Goal: Information Seeking & Learning: Find specific fact

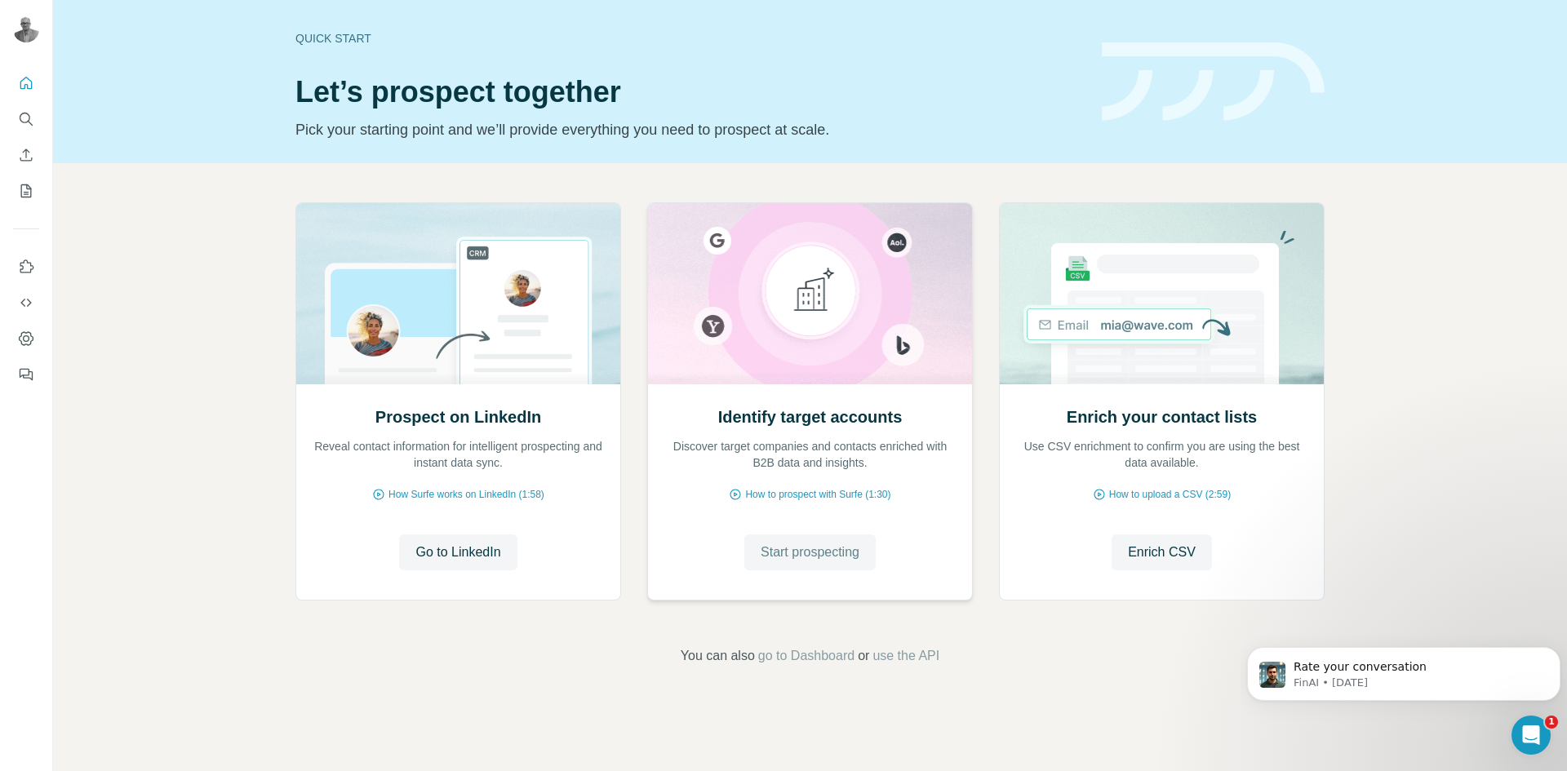
click at [795, 552] on span "Start prospecting" at bounding box center [810, 553] width 99 height 20
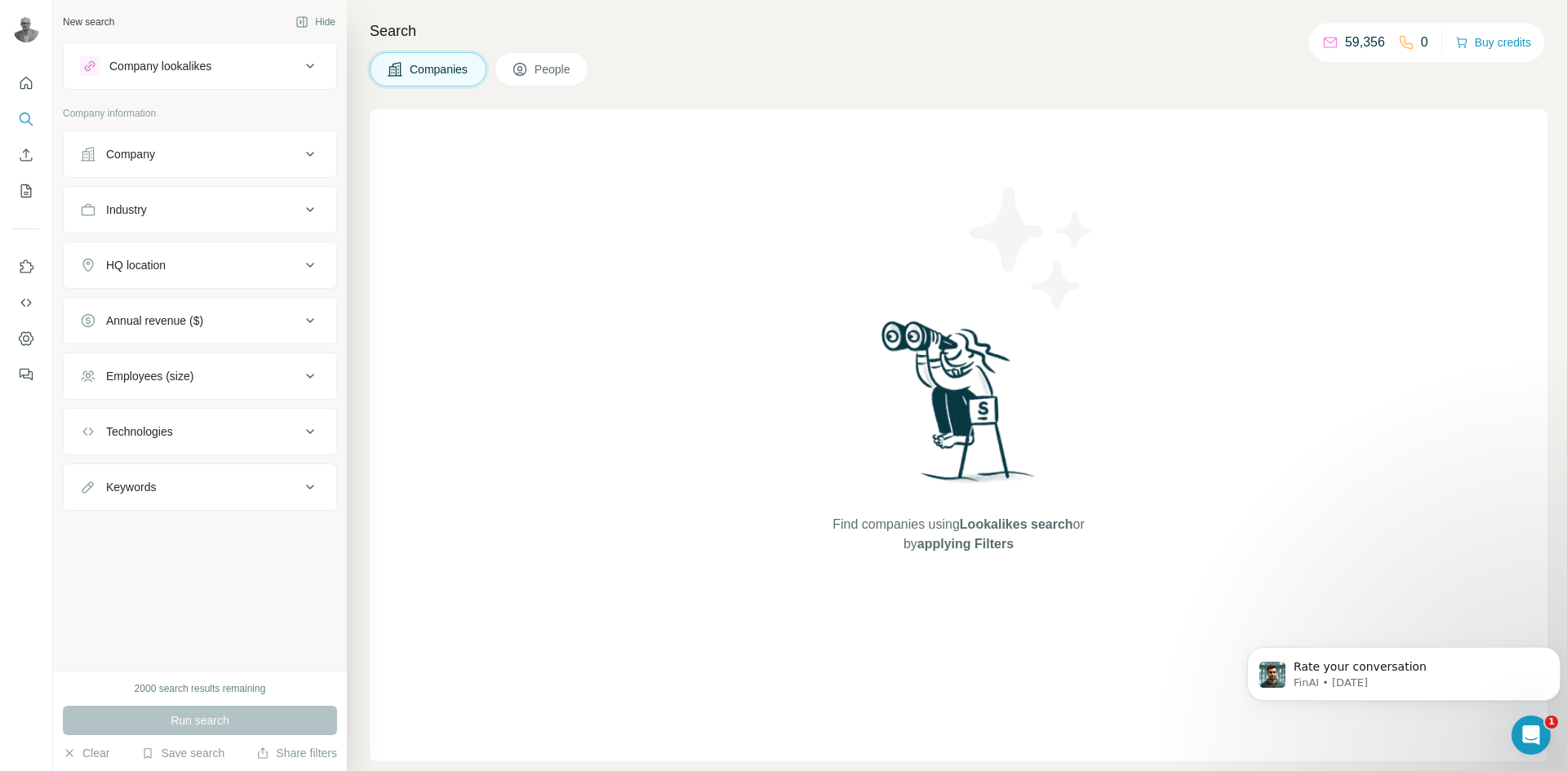
click at [268, 150] on div "Company" at bounding box center [190, 154] width 220 height 16
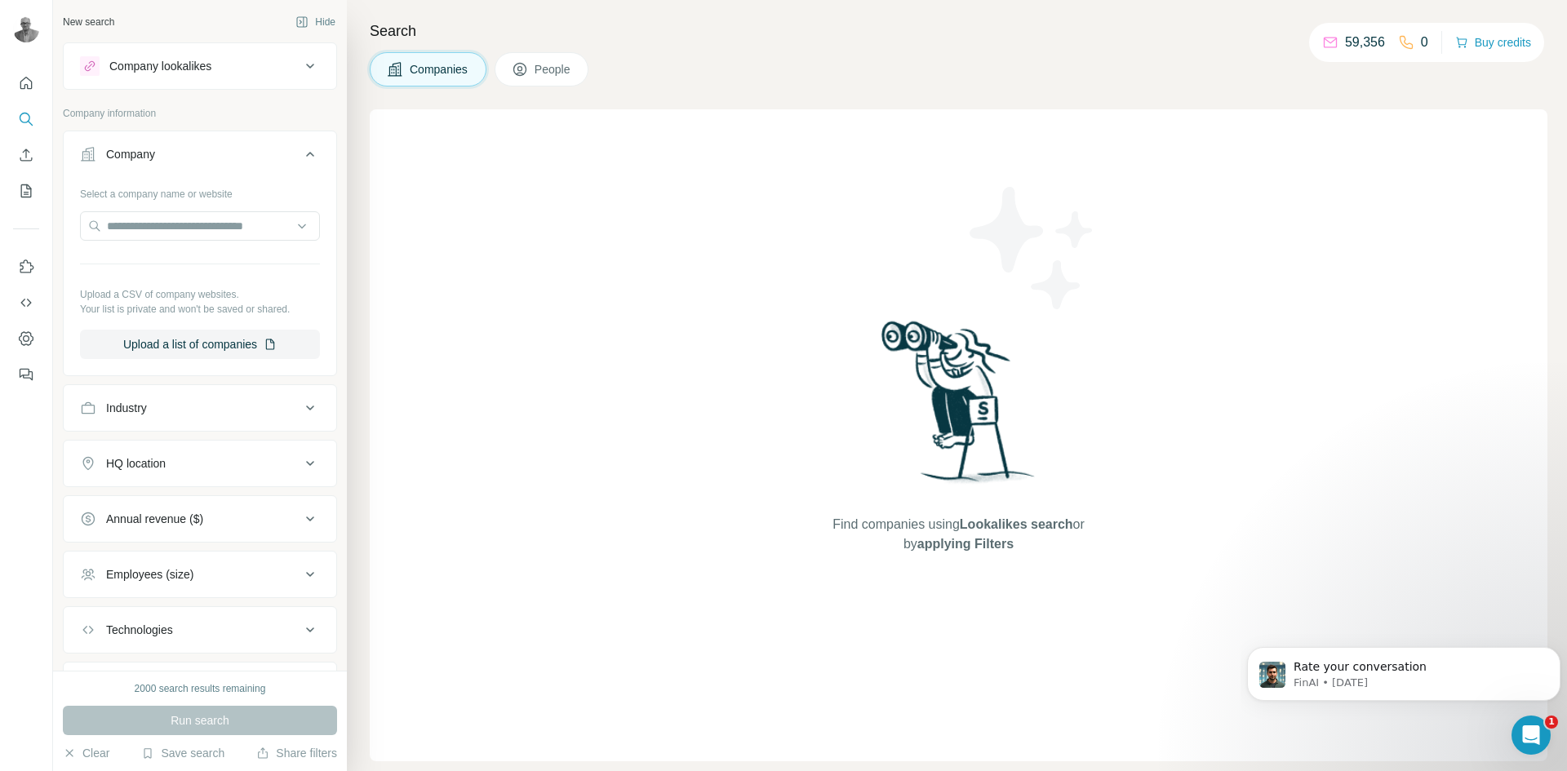
click at [268, 151] on div "Company" at bounding box center [190, 154] width 220 height 16
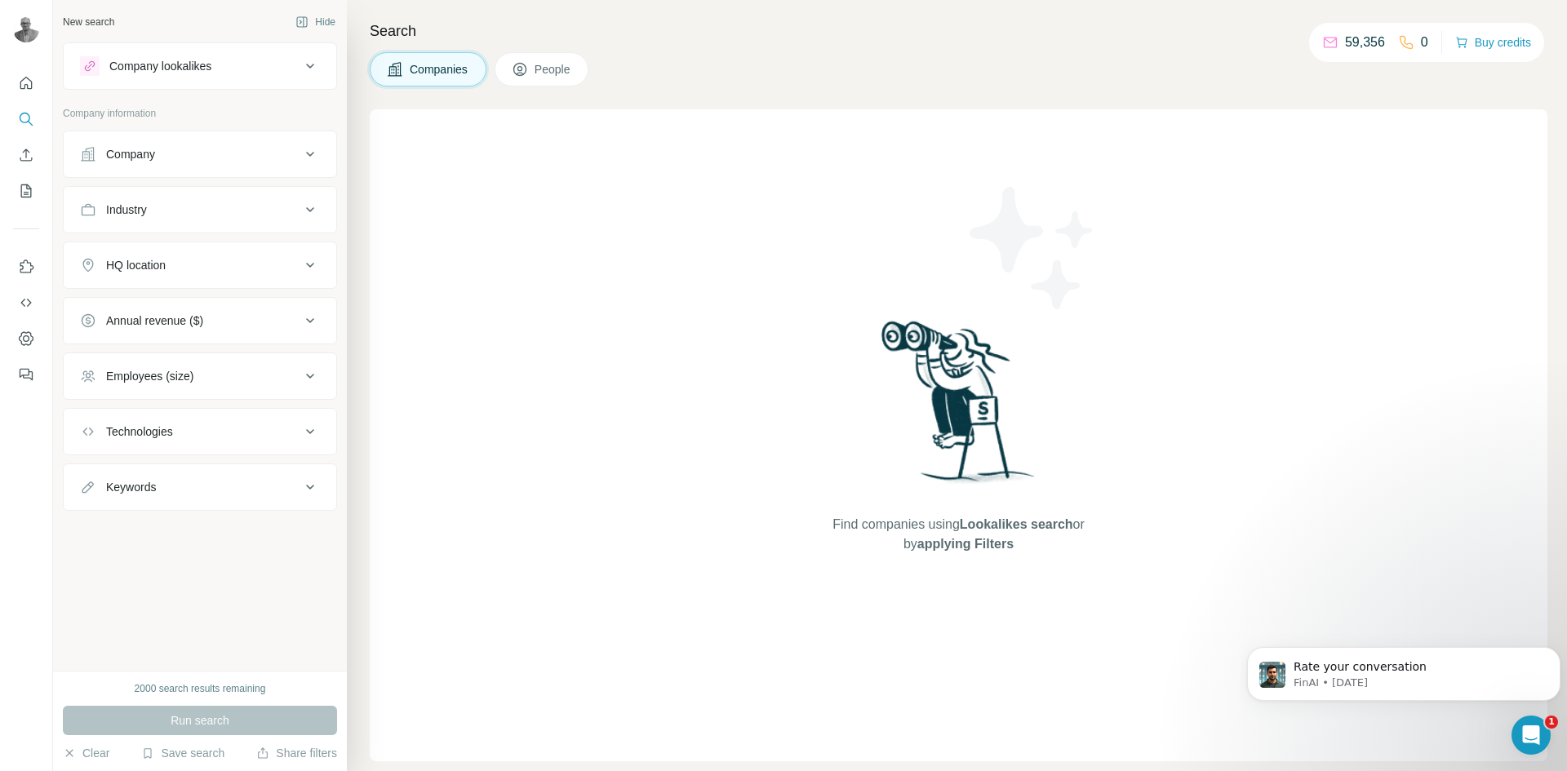
click at [286, 219] on button "Industry" at bounding box center [200, 209] width 273 height 39
click at [244, 246] on input at bounding box center [192, 251] width 202 height 18
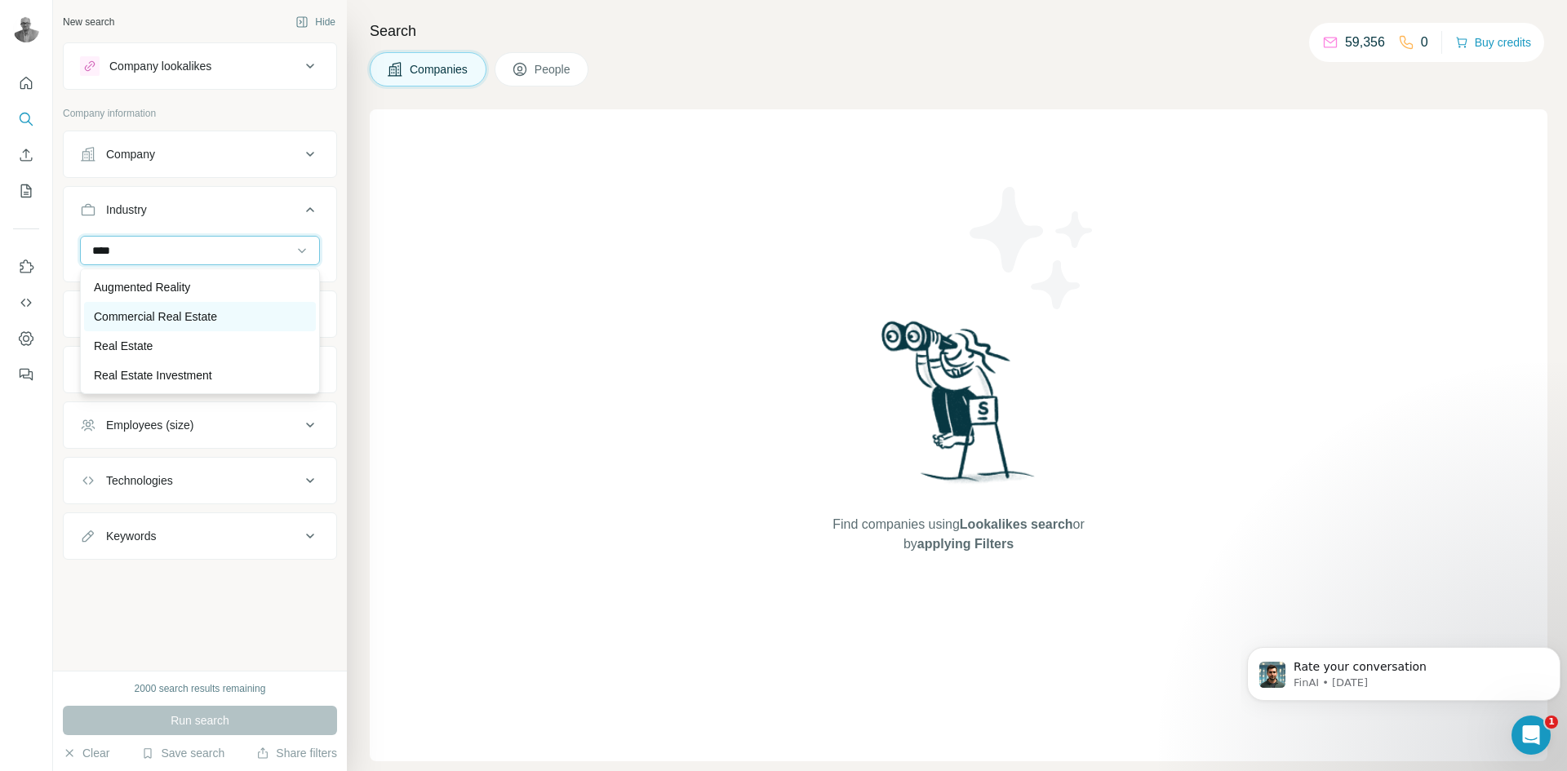
type input "****"
click at [197, 325] on div "Commercial Real Estate" at bounding box center [200, 316] width 232 height 29
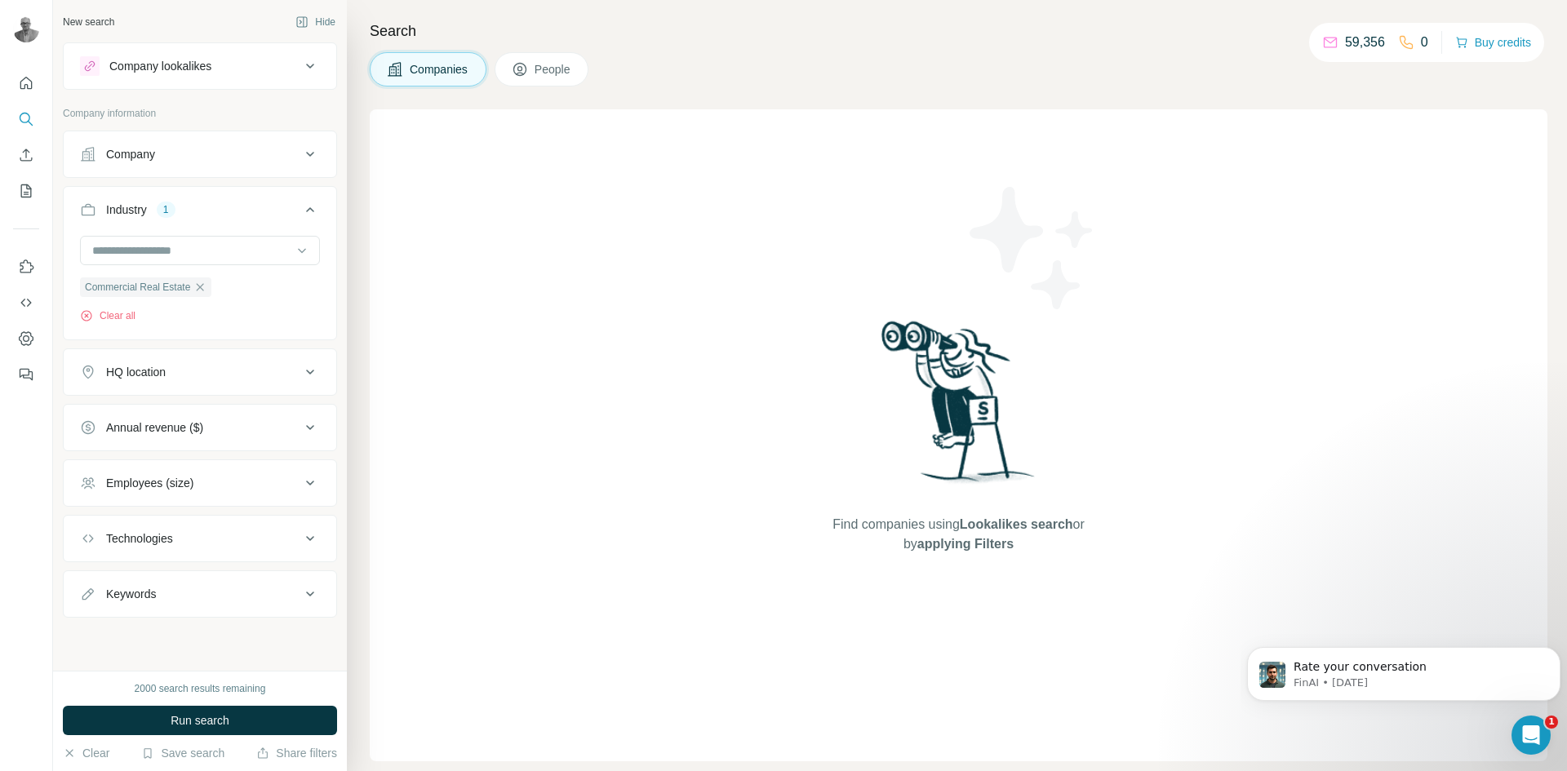
click at [301, 370] on icon at bounding box center [310, 372] width 20 height 20
click at [180, 416] on input "text" at bounding box center [200, 412] width 240 height 29
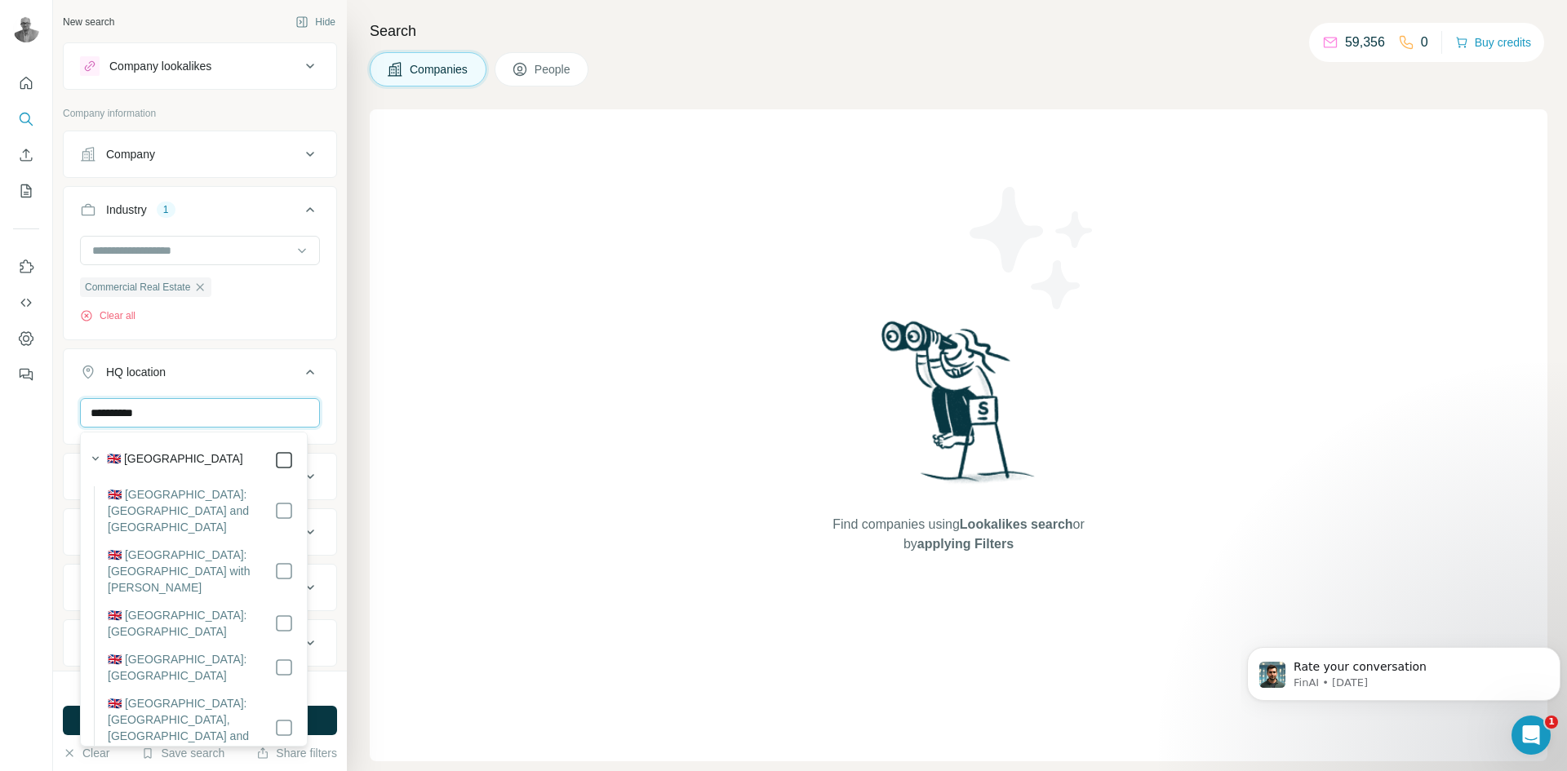
type input "**********"
click at [2, 438] on div at bounding box center [26, 385] width 53 height 771
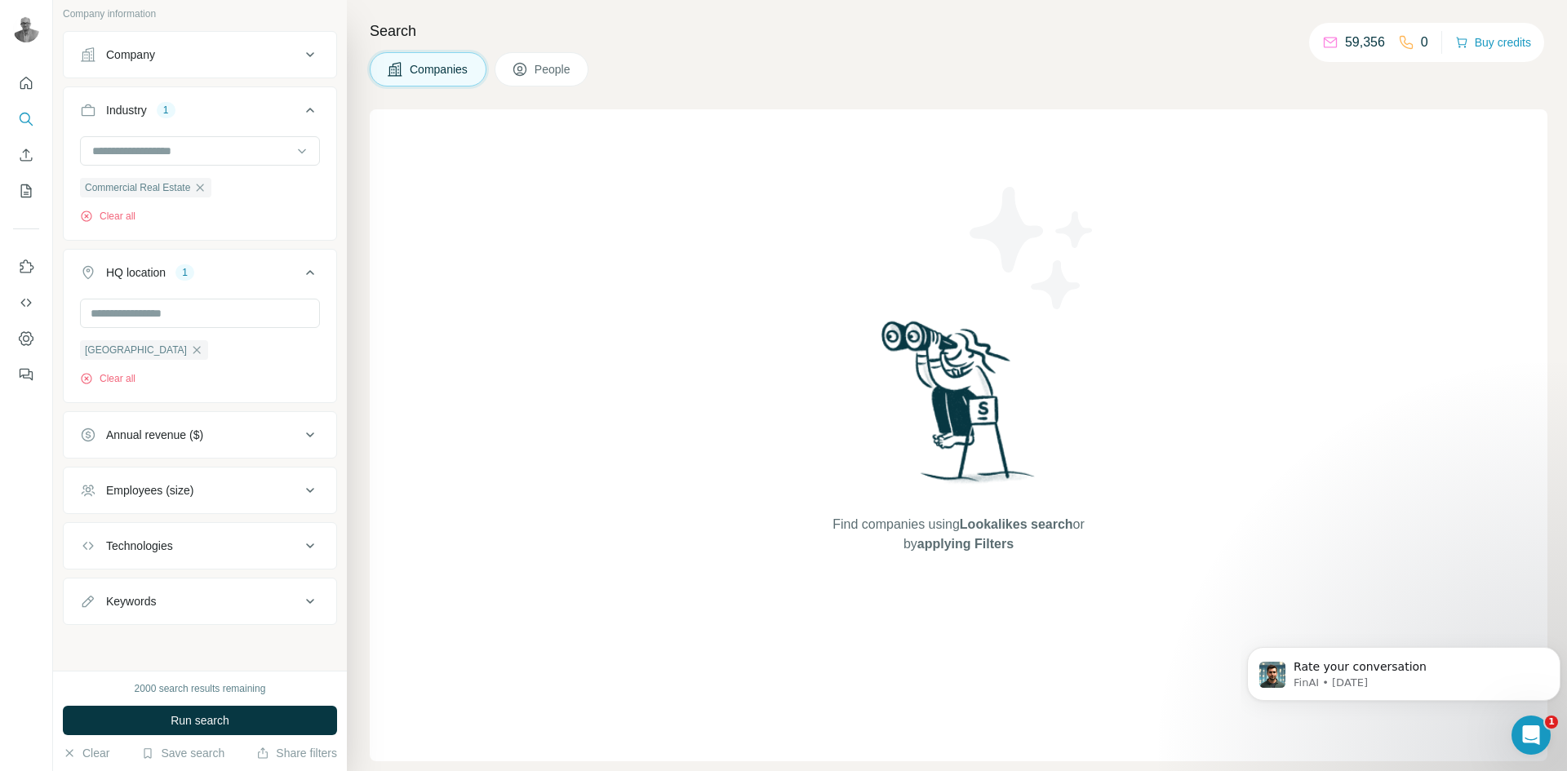
scroll to position [101, 0]
click at [261, 543] on div "Technologies" at bounding box center [190, 546] width 220 height 16
click at [261, 543] on div "Technologies" at bounding box center [190, 544] width 220 height 16
click at [300, 597] on icon at bounding box center [310, 602] width 20 height 20
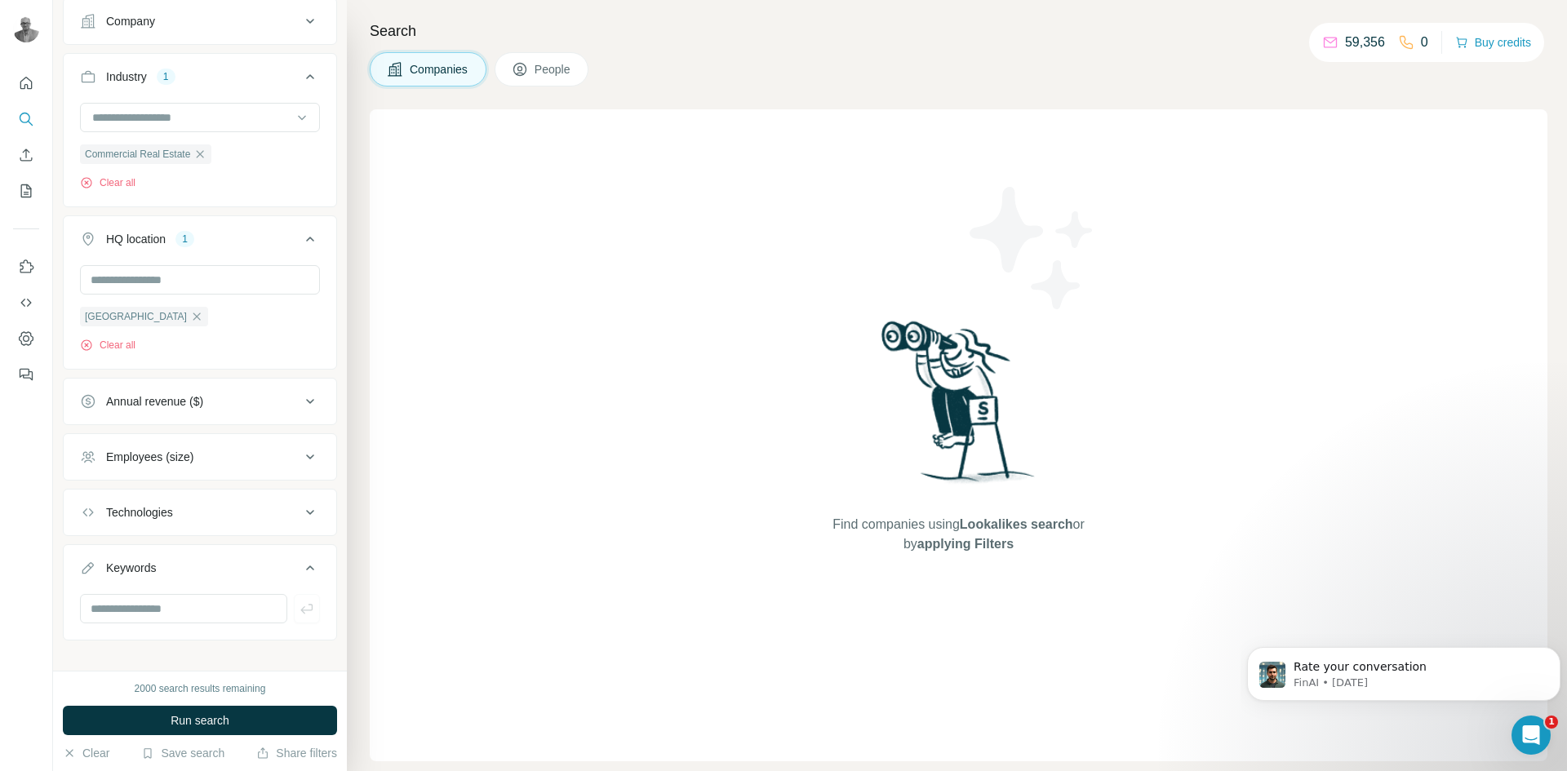
scroll to position [150, 0]
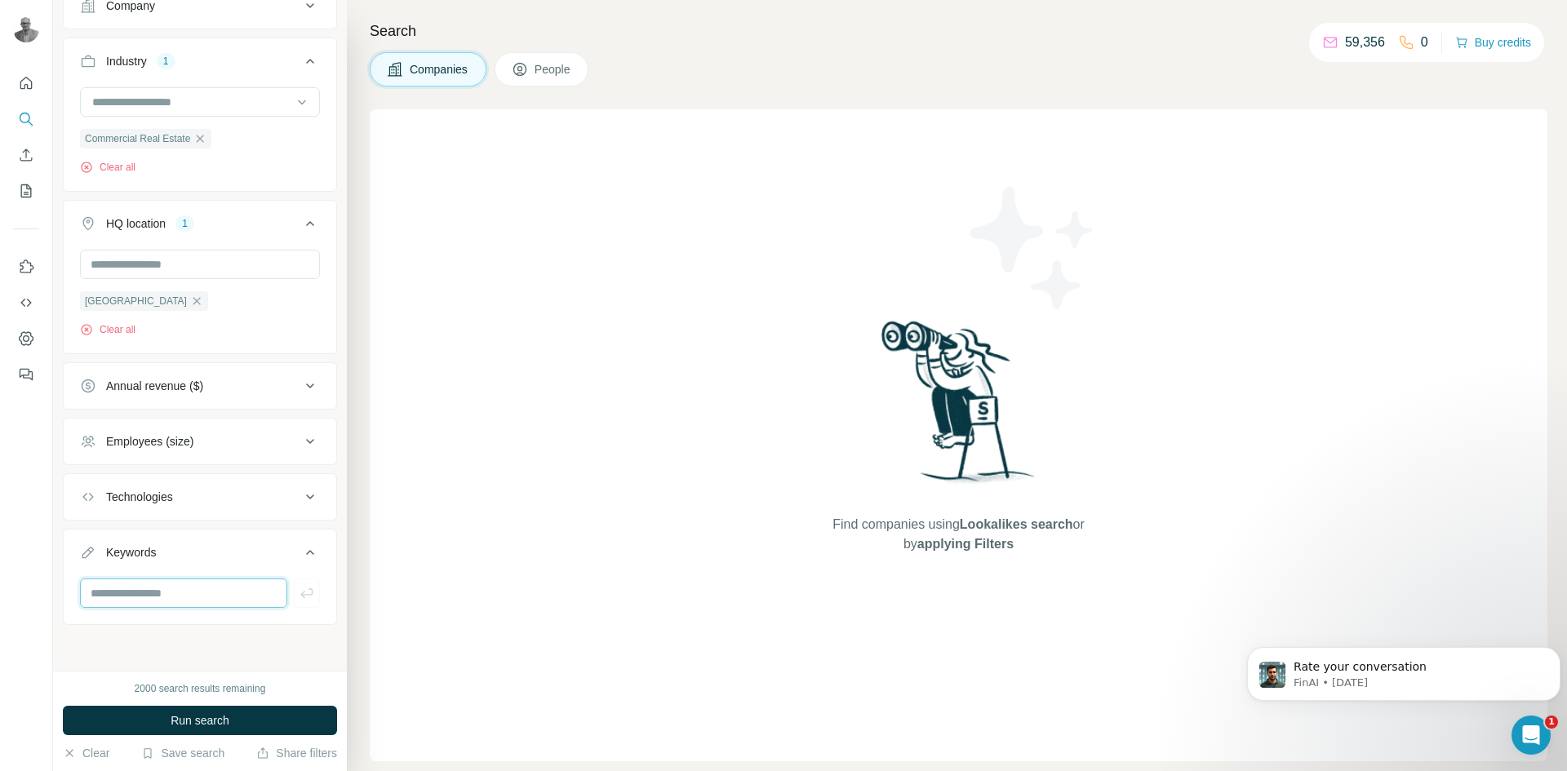
click at [206, 597] on input "text" at bounding box center [183, 593] width 207 height 29
type input "**********"
click at [196, 719] on span "Run search" at bounding box center [200, 720] width 59 height 16
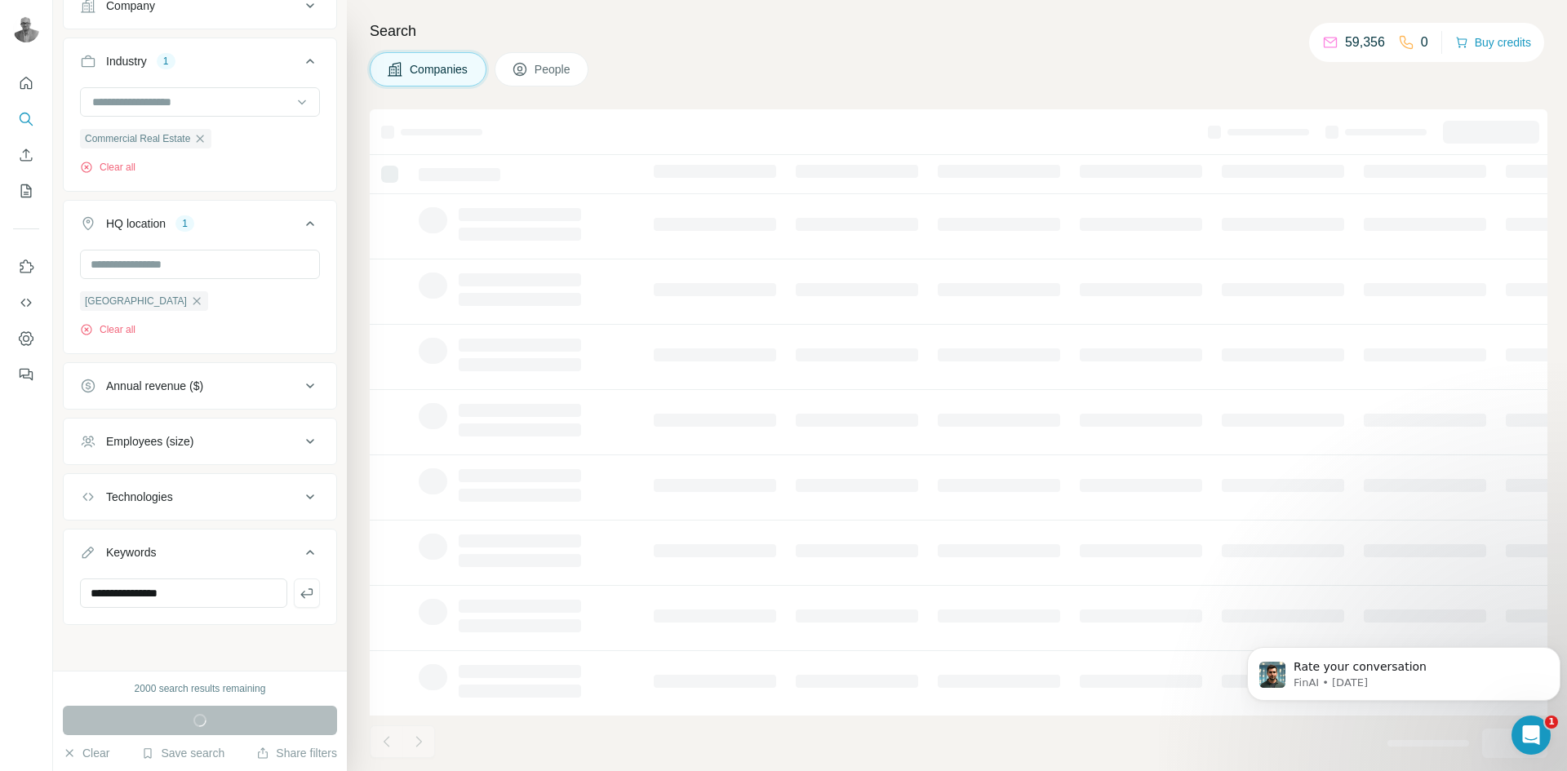
click at [546, 64] on span "People" at bounding box center [554, 69] width 38 height 16
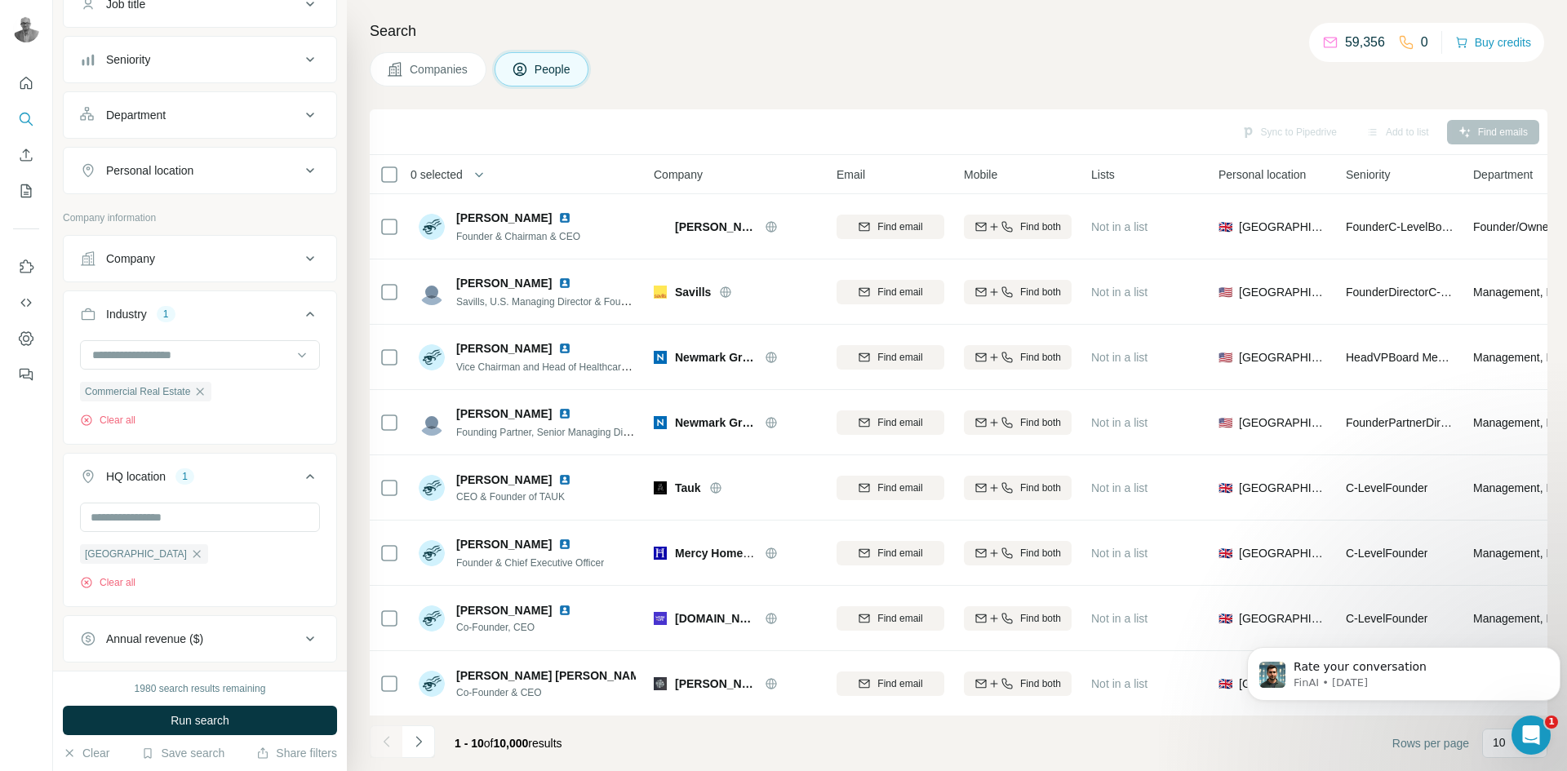
click at [410, 73] on span "Companies" at bounding box center [440, 69] width 60 height 16
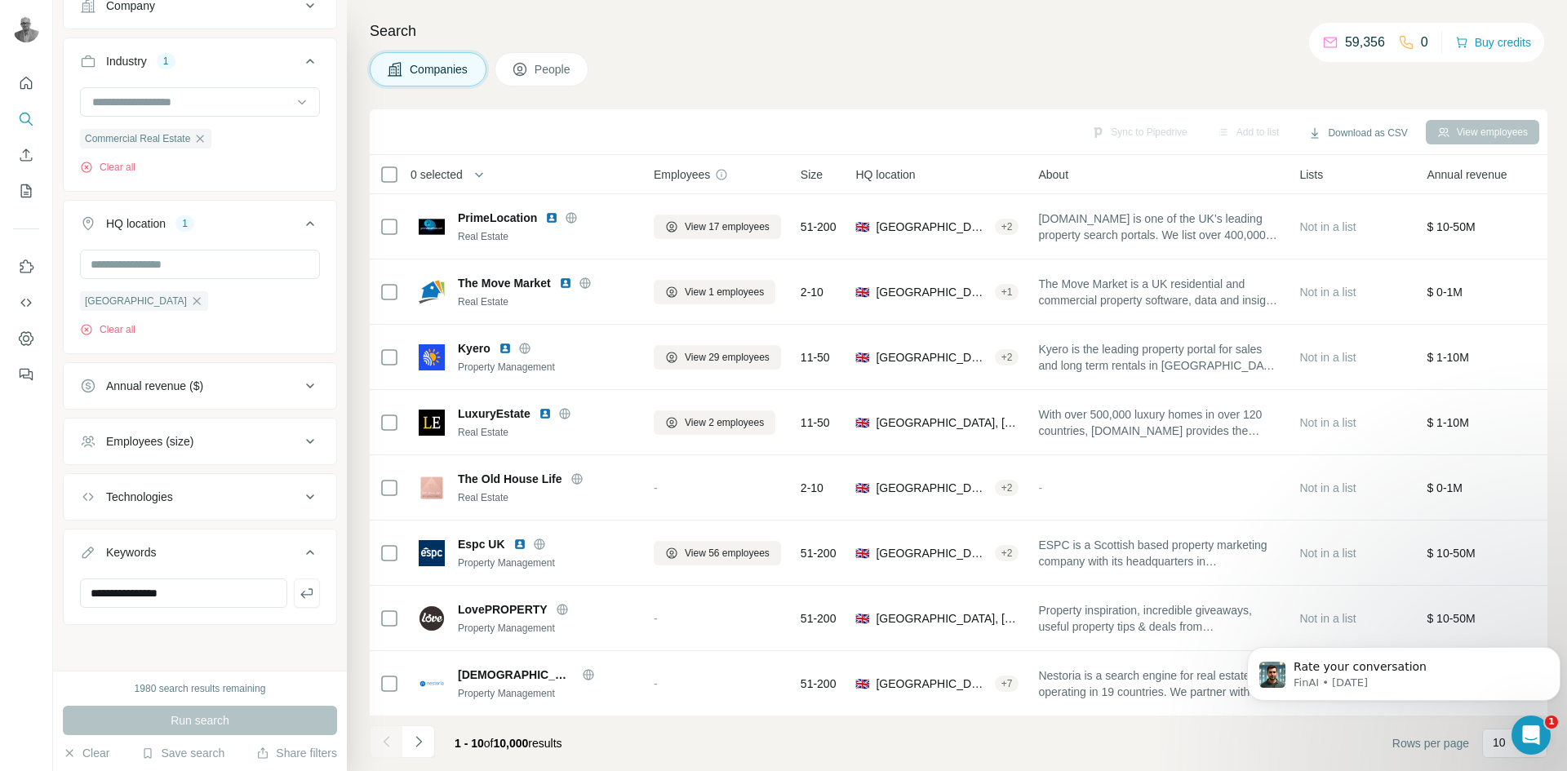
click at [537, 73] on button "People" at bounding box center [542, 69] width 95 height 34
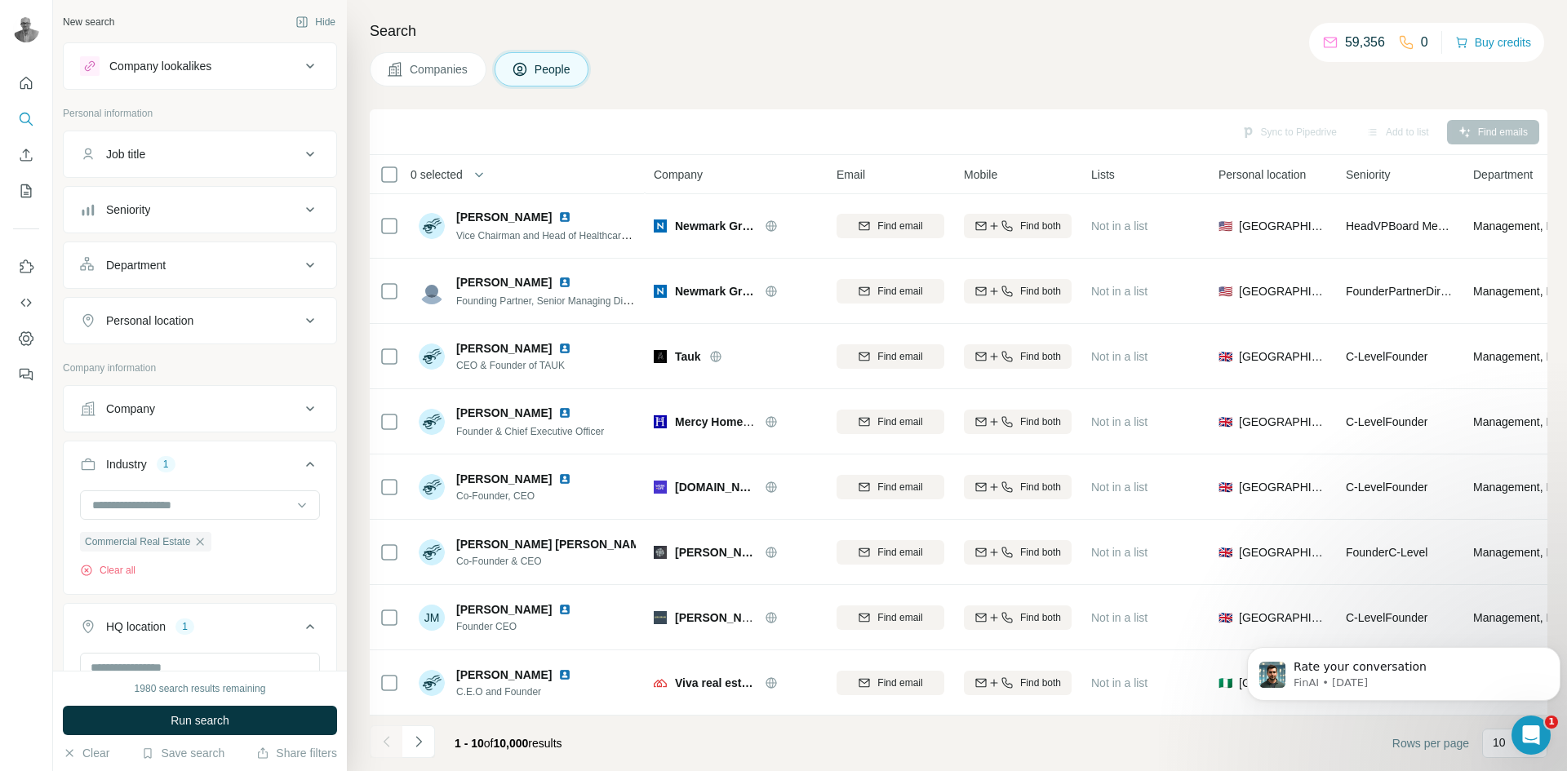
click at [272, 266] on div "Department" at bounding box center [190, 265] width 220 height 16
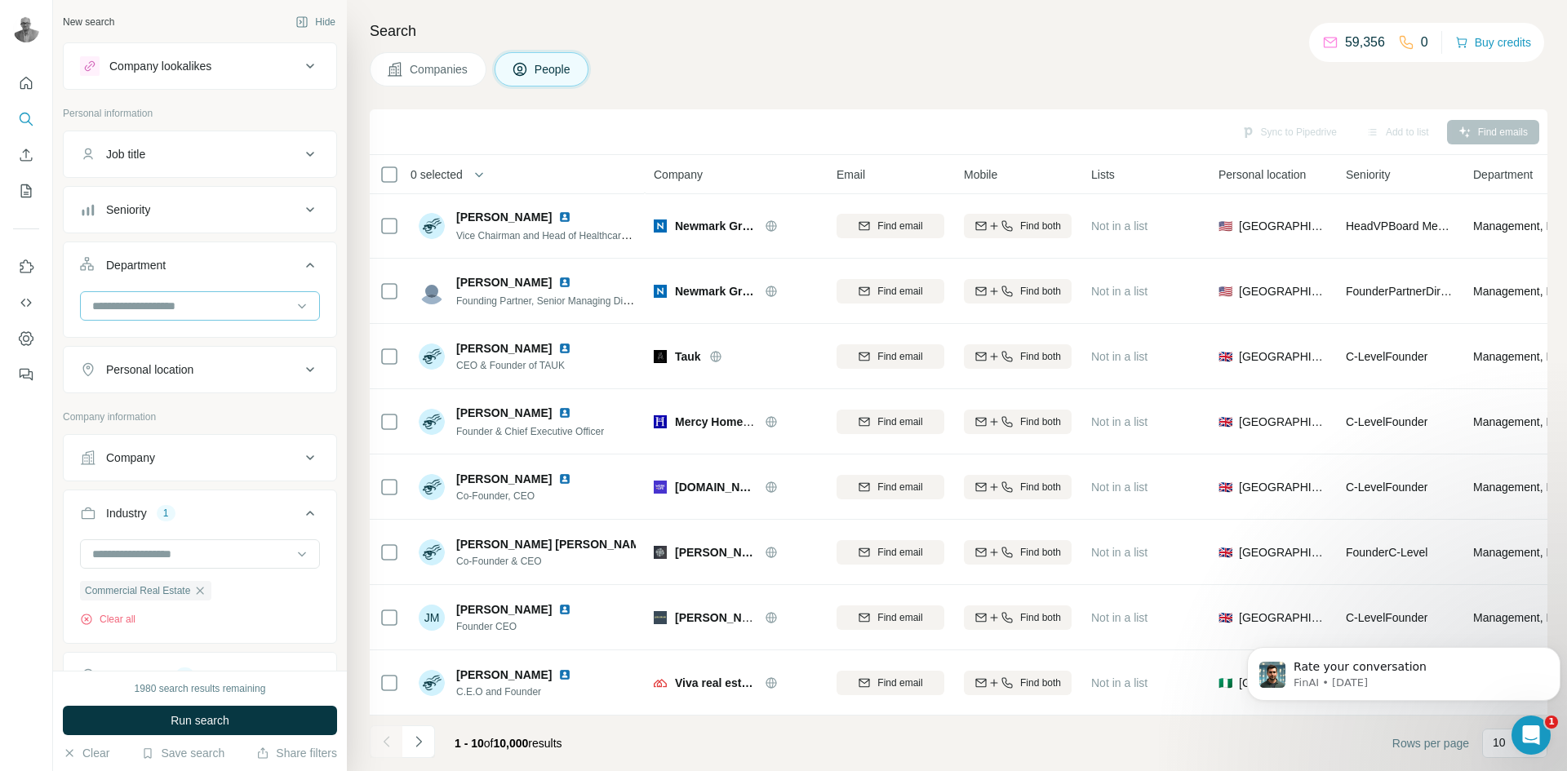
click at [228, 301] on input at bounding box center [192, 306] width 202 height 18
type input "*"
click at [300, 215] on icon at bounding box center [310, 210] width 20 height 20
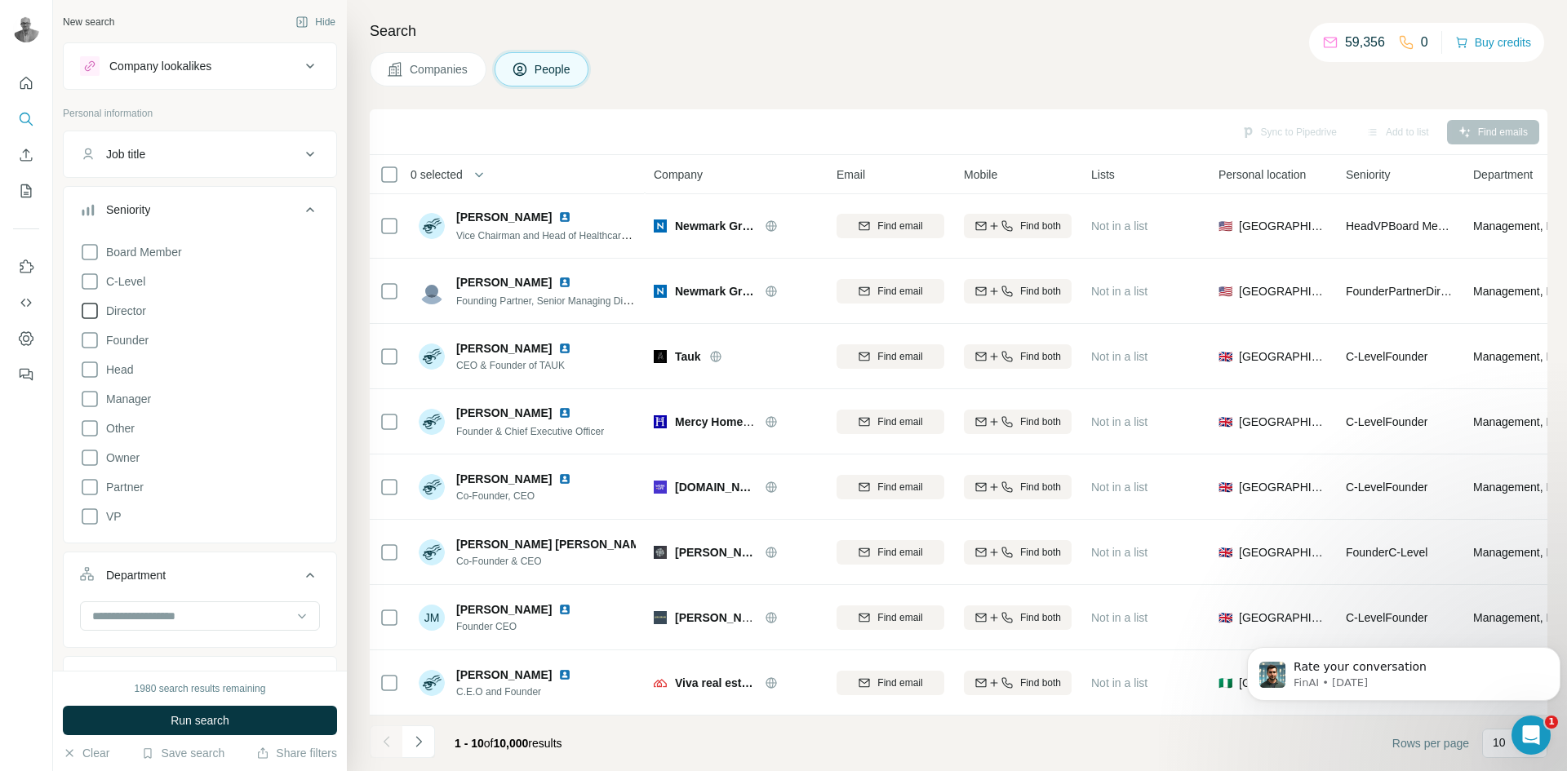
click at [86, 315] on icon at bounding box center [90, 311] width 20 height 20
click at [89, 372] on icon at bounding box center [90, 370] width 20 height 20
click at [262, 153] on div "Job title" at bounding box center [190, 154] width 220 height 16
click at [181, 189] on input "text" at bounding box center [183, 194] width 207 height 29
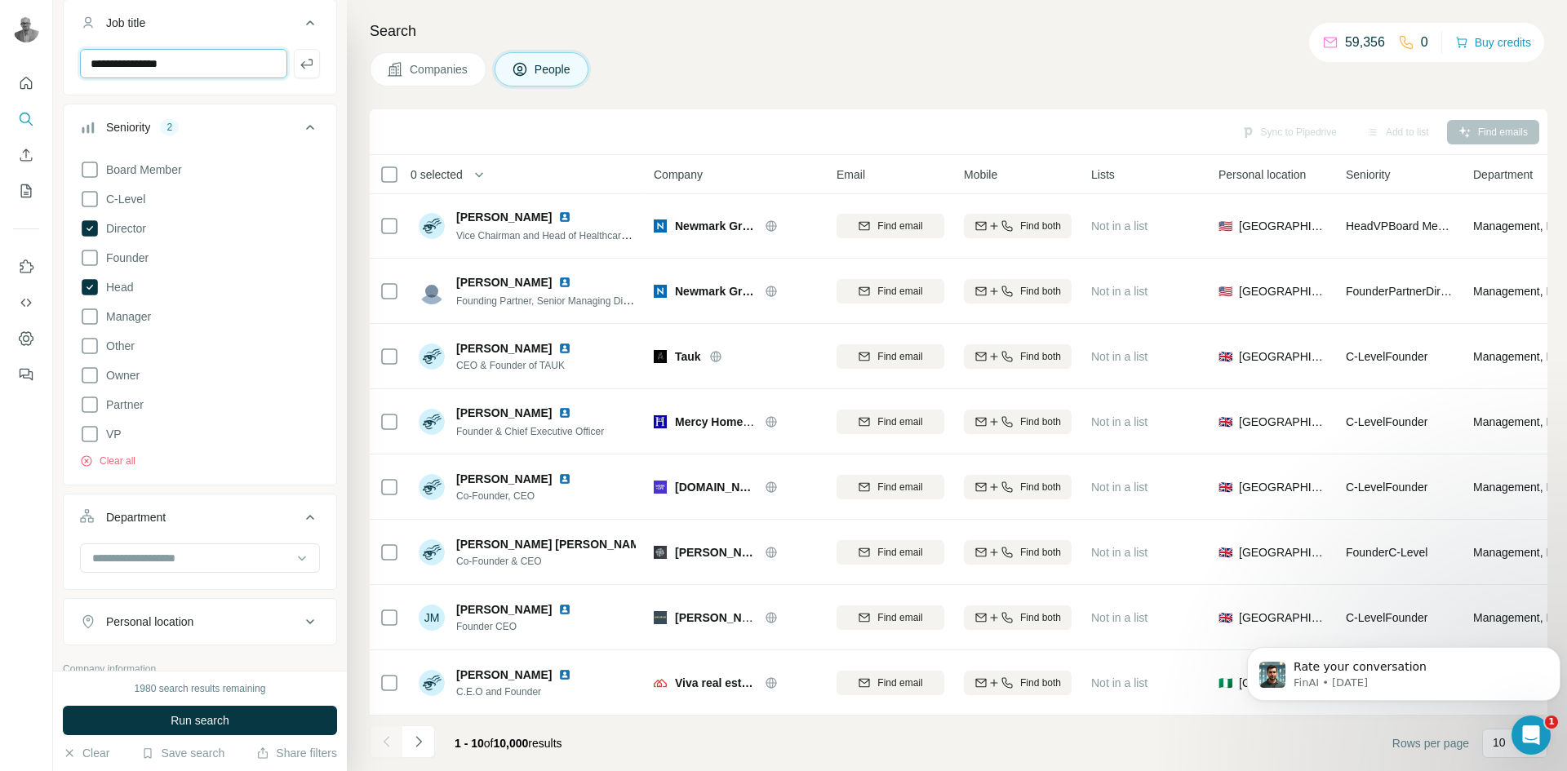
scroll to position [408, 0]
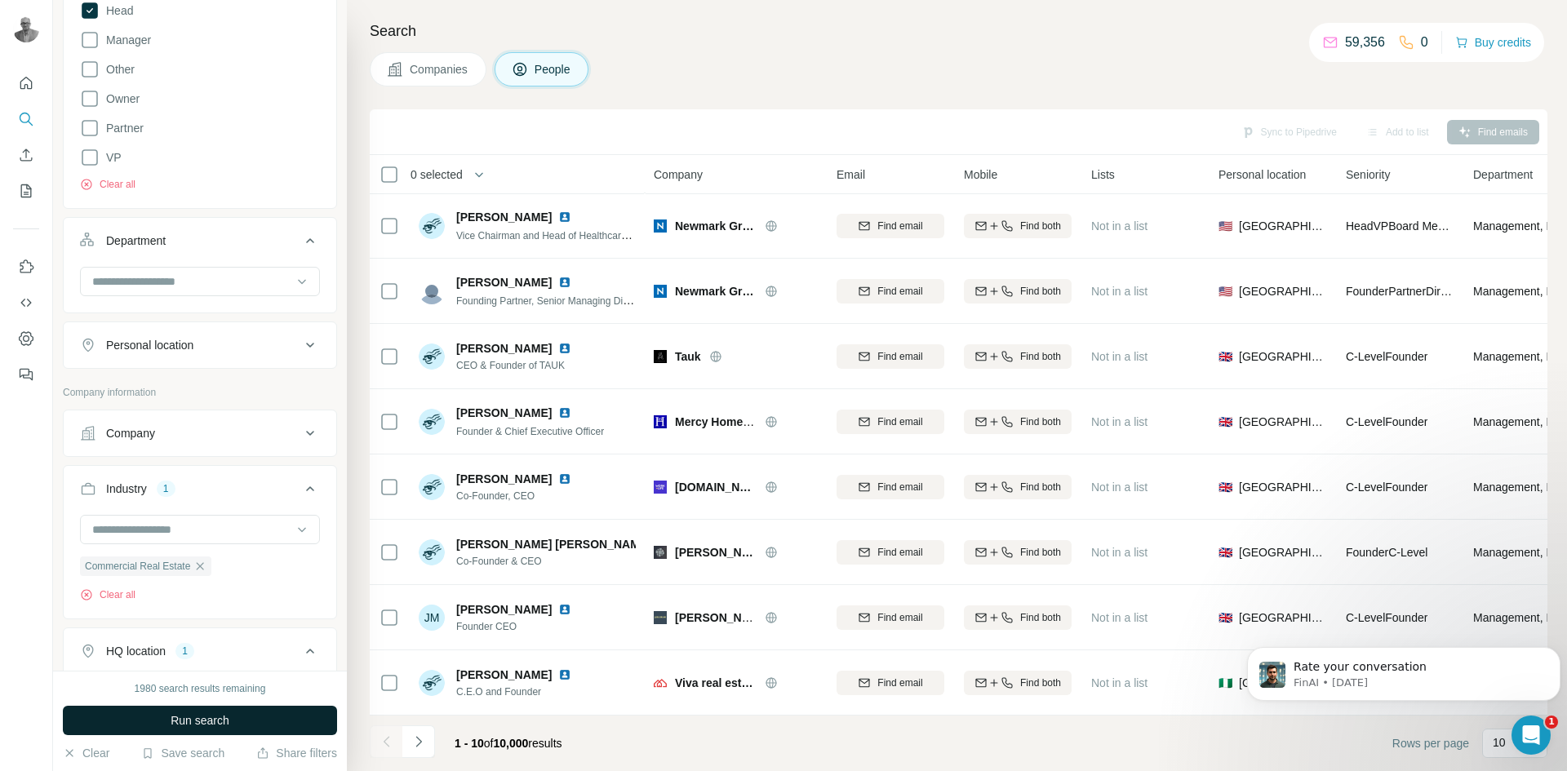
type input "**********"
click at [255, 713] on button "Run search" at bounding box center [200, 720] width 274 height 29
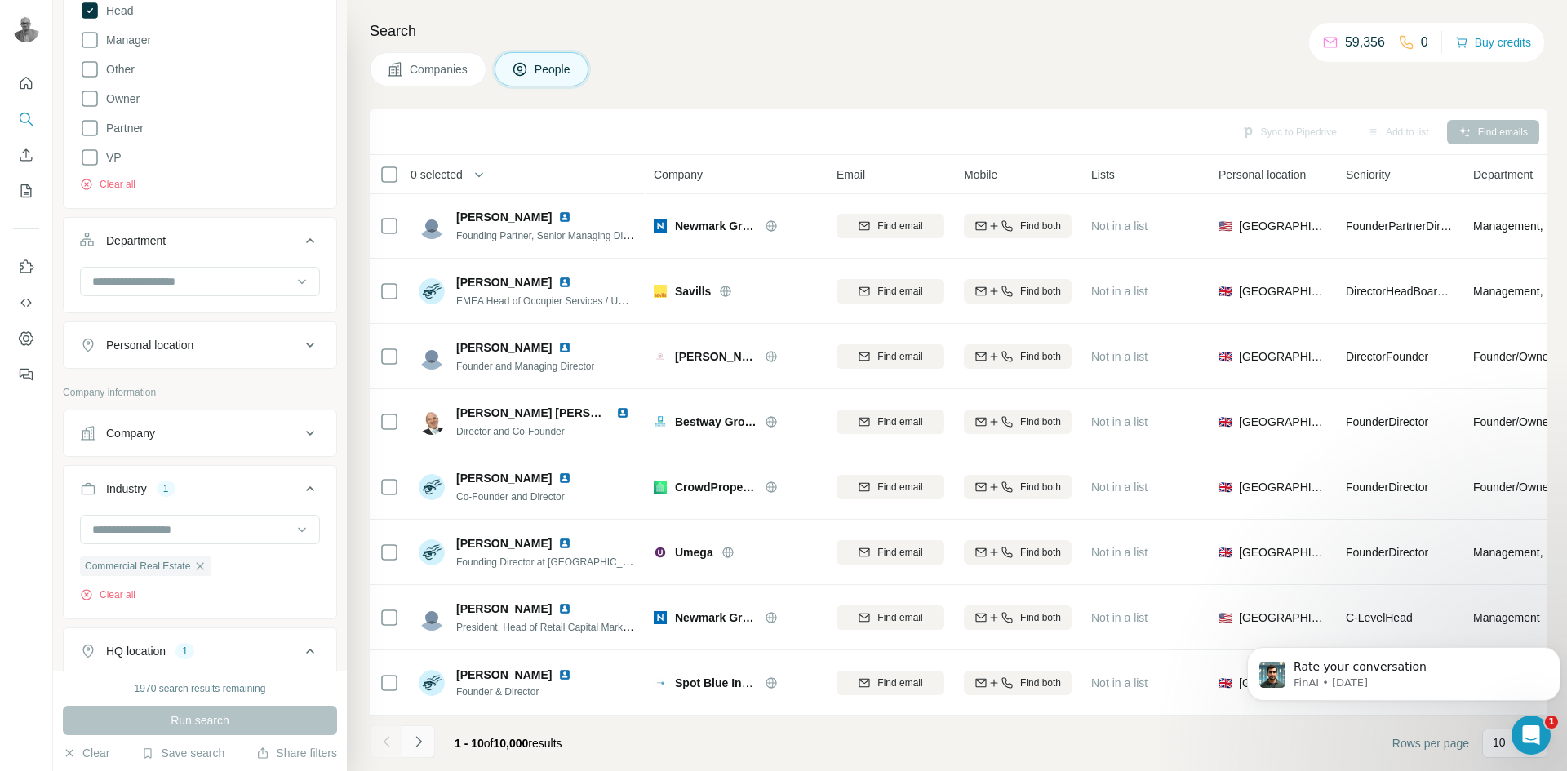
click at [410, 743] on icon "Navigate to next page" at bounding box center [418, 742] width 16 height 16
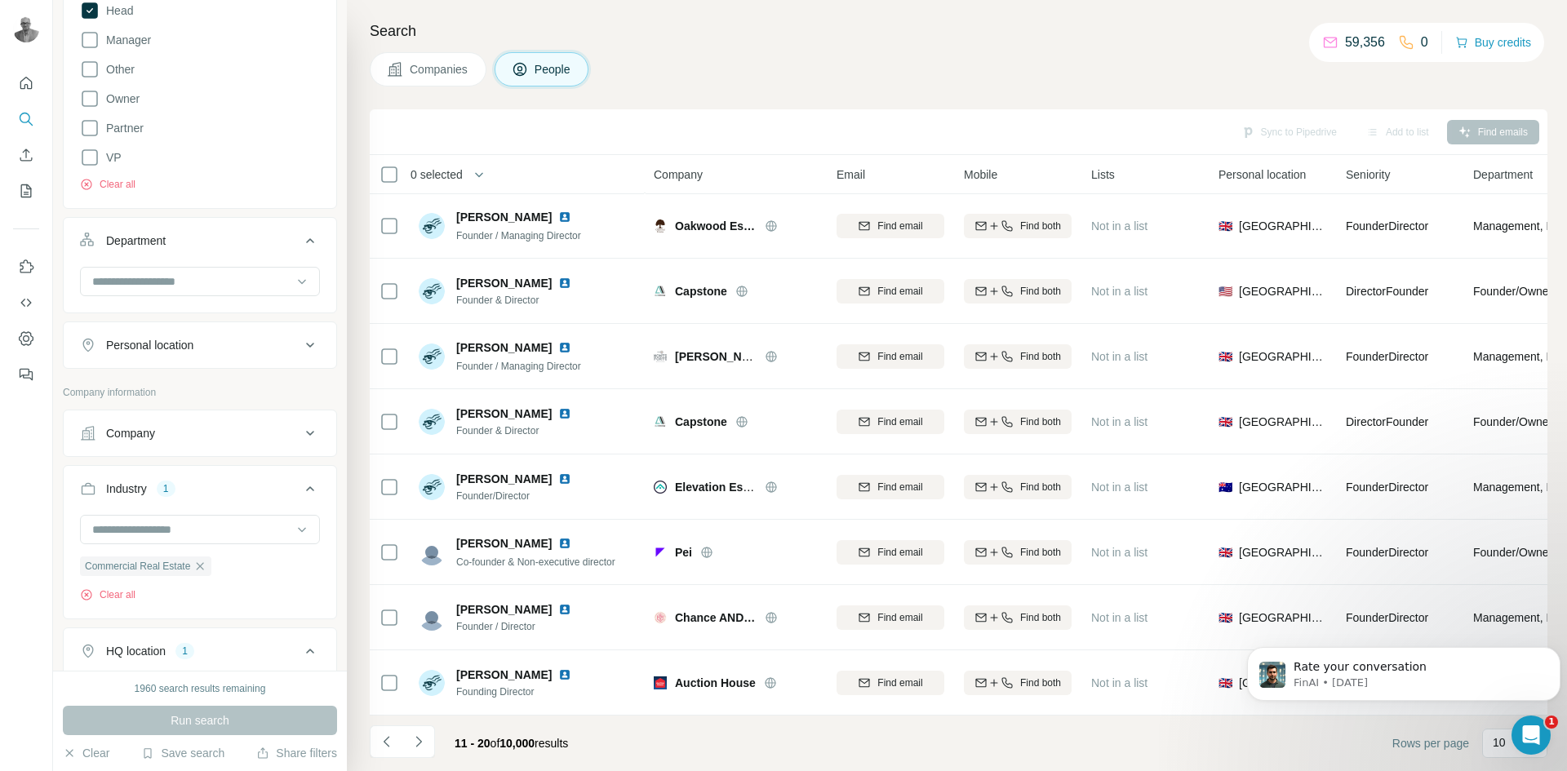
click at [421, 744] on icon "Navigate to next page" at bounding box center [418, 742] width 16 height 16
